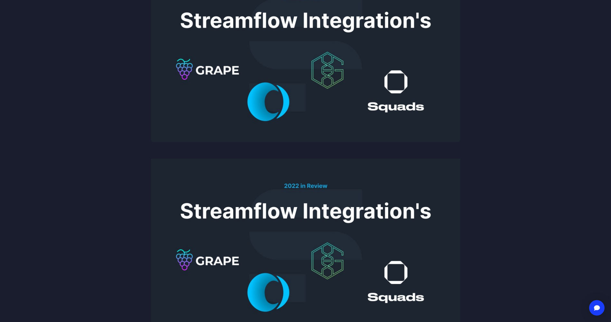
scroll to position [161, 0]
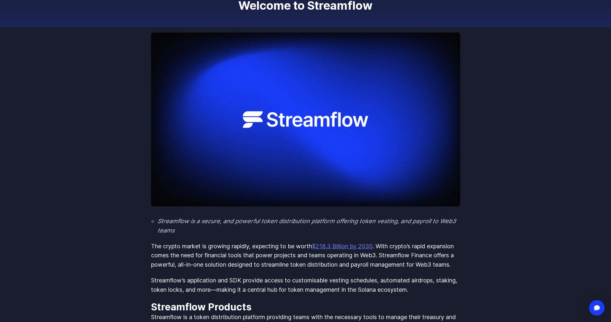
scroll to position [97, 0]
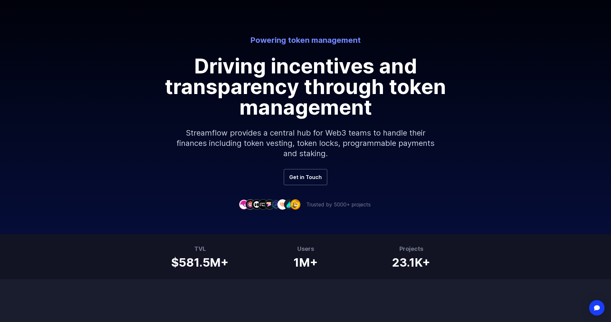
scroll to position [64, 0]
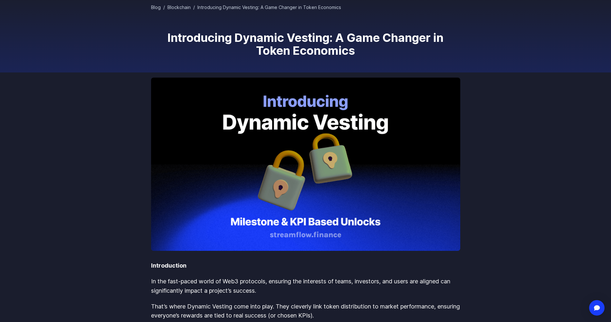
scroll to position [64, 0]
